Goal: Transaction & Acquisition: Purchase product/service

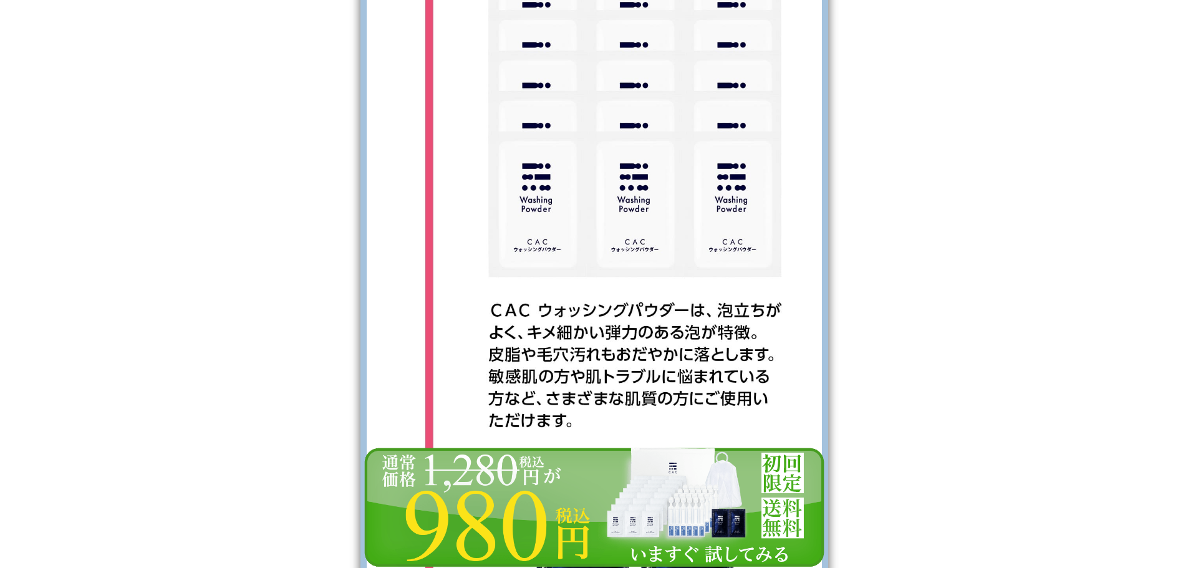
scroll to position [2745, 0]
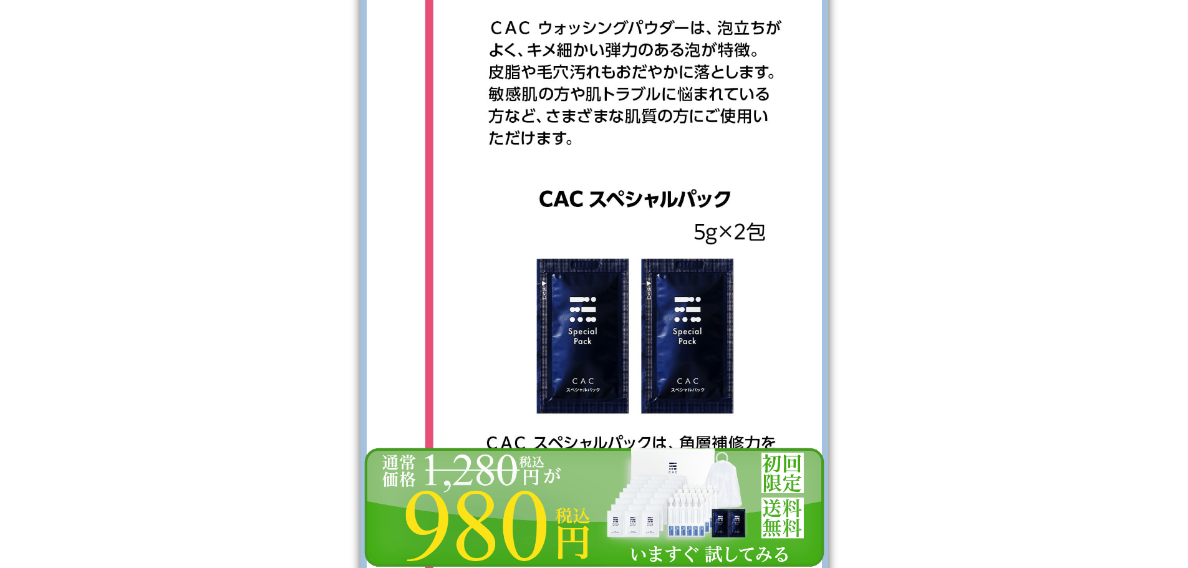
click at [599, 487] on img at bounding box center [595, 508] width 468 height 122
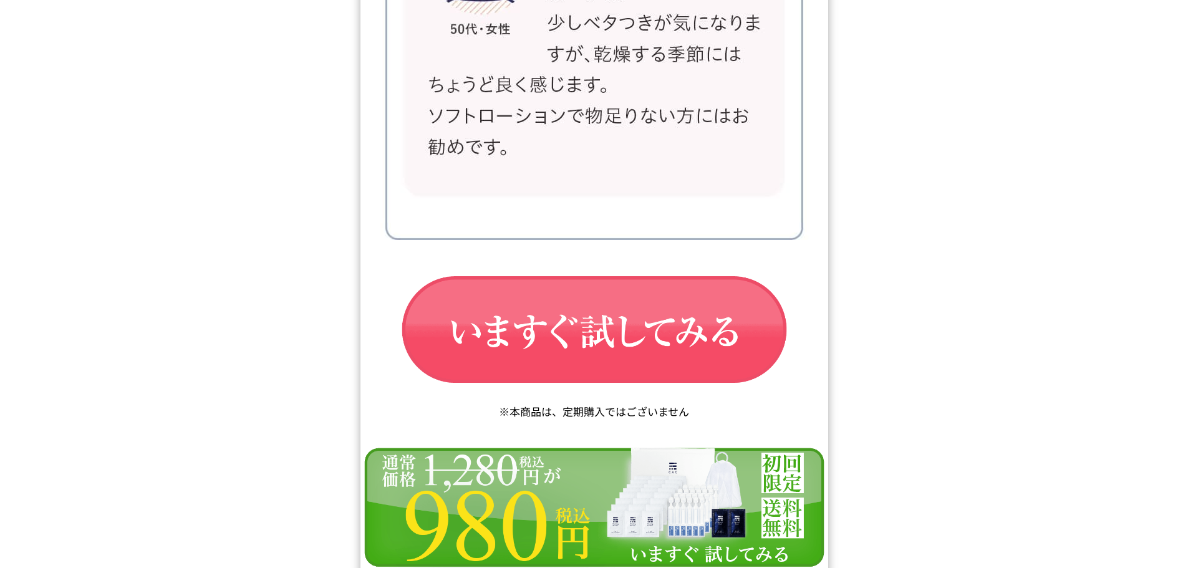
scroll to position [21128, 0]
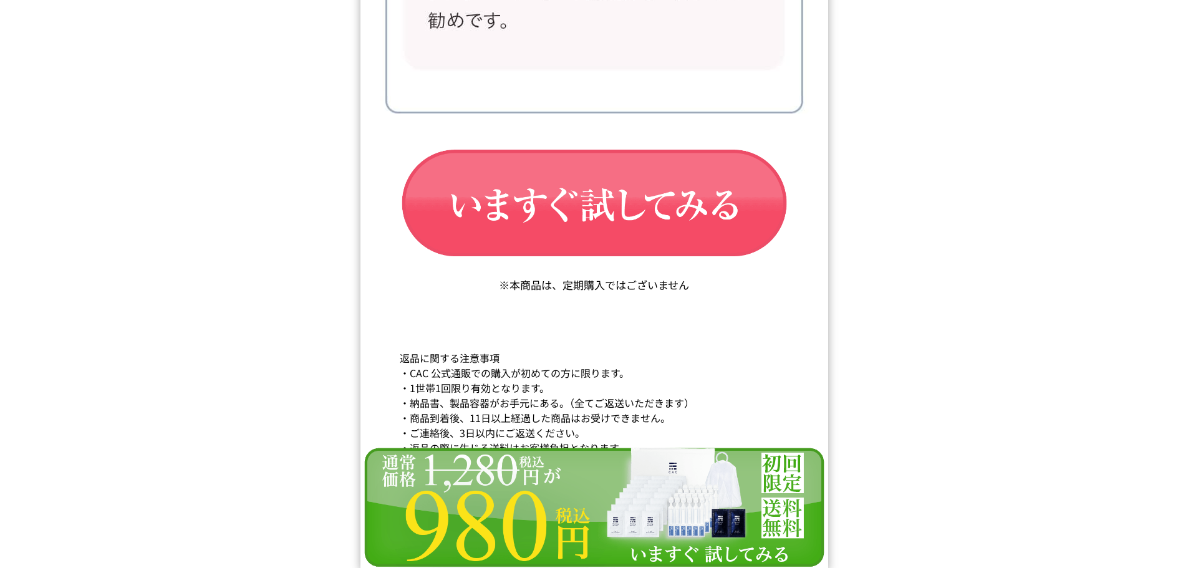
click at [548, 536] on img at bounding box center [595, 508] width 468 height 122
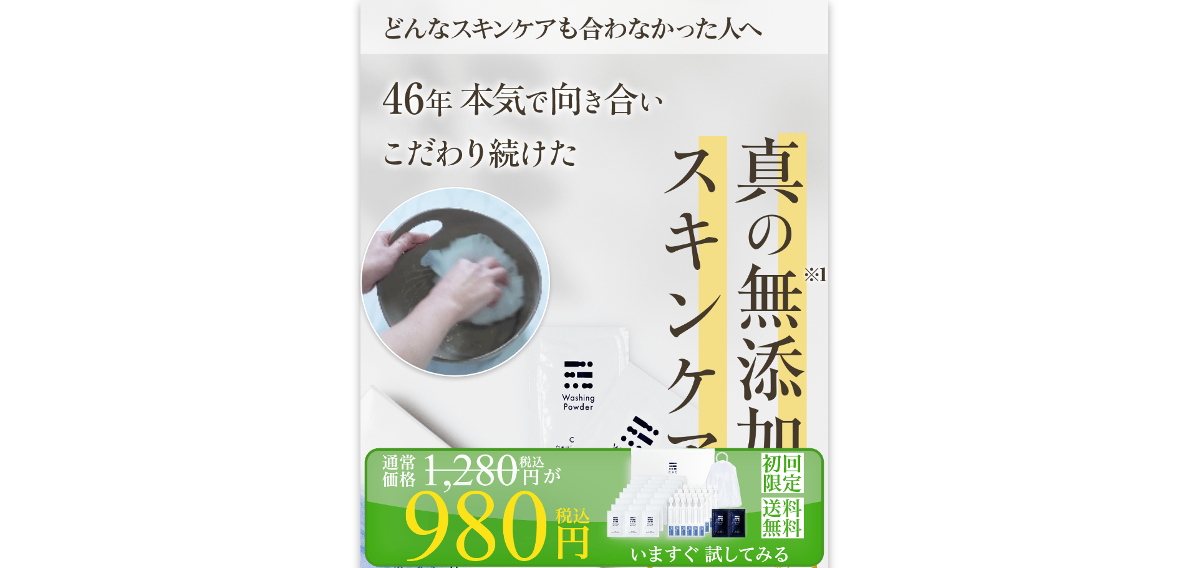
scroll to position [17628, 0]
